Goal: Navigation & Orientation: Understand site structure

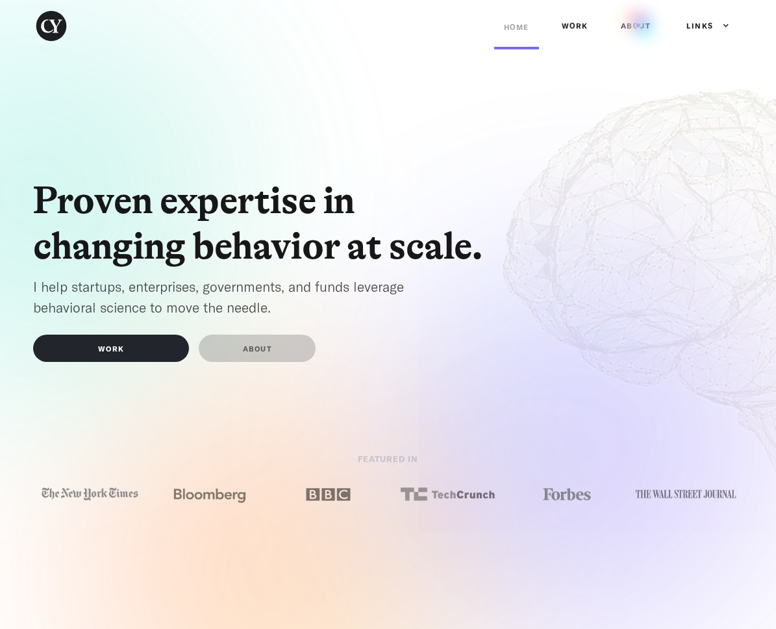
click at [638, 25] on link "ABOUT" at bounding box center [636, 25] width 50 height 39
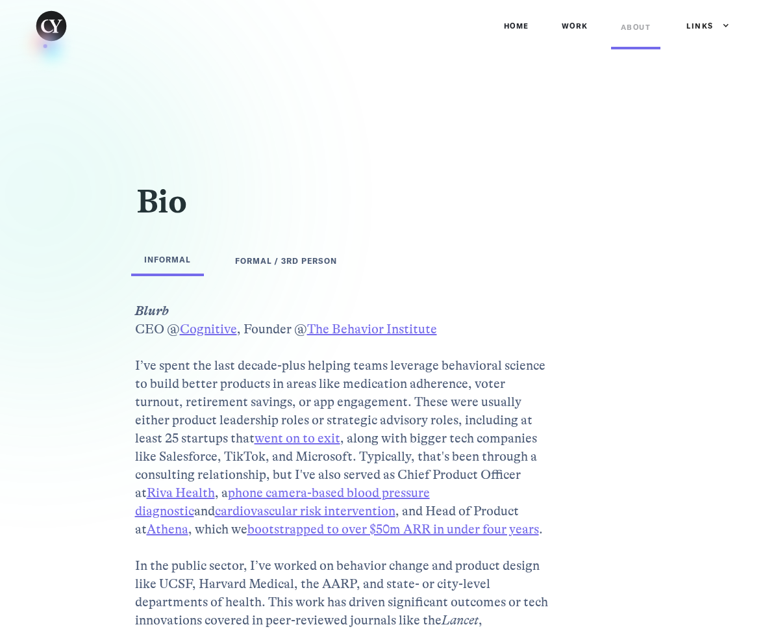
click at [45, 46] on div "Home Work ABOUT Work Navigation Headers Links Behavior Institute Cognitive Link…" at bounding box center [388, 26] width 740 height 52
click at [44, 40] on img "home" at bounding box center [51, 26] width 36 height 36
